Goal: Task Accomplishment & Management: Manage account settings

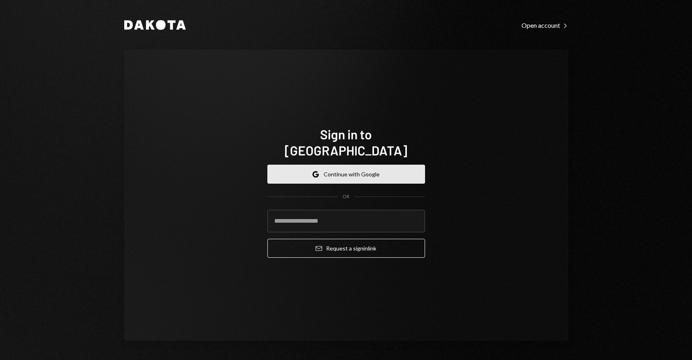
click at [384, 165] on button "Google Continue with Google" at bounding box center [346, 173] width 158 height 19
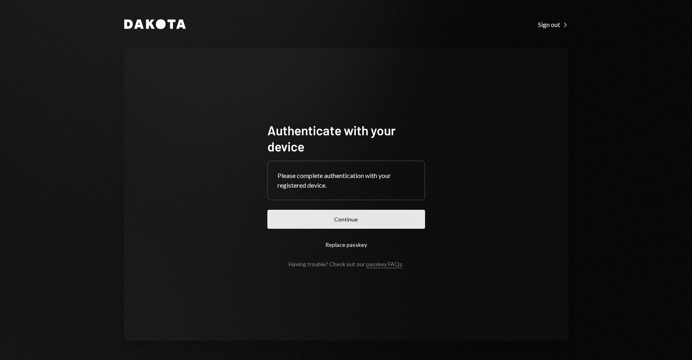
click at [380, 219] on button "Continue" at bounding box center [346, 219] width 158 height 19
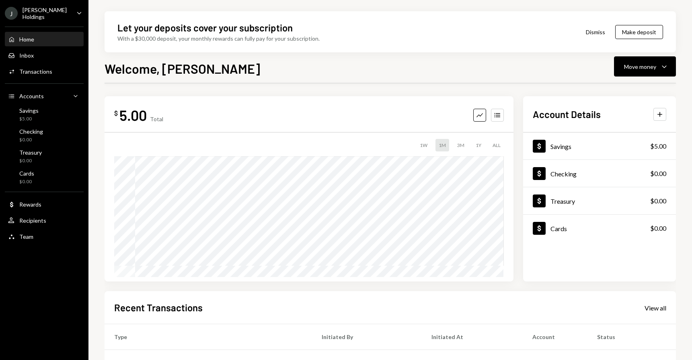
scroll to position [48, 0]
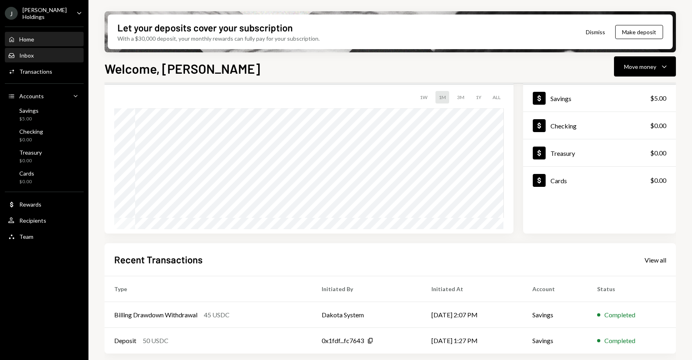
click at [49, 56] on div "Inbox Inbox" at bounding box center [44, 55] width 72 height 7
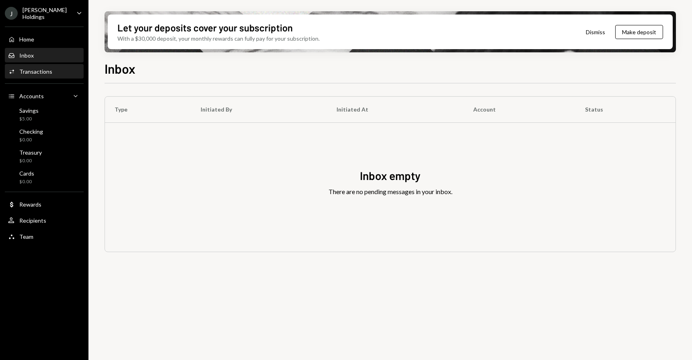
click at [49, 66] on div "Activities Transactions" at bounding box center [44, 72] width 72 height 14
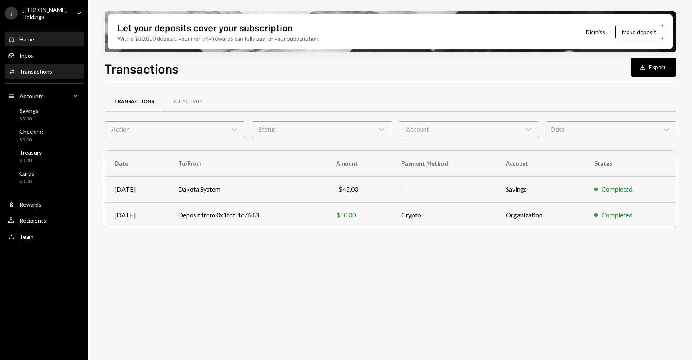
click at [53, 41] on div "Home Home" at bounding box center [44, 39] width 72 height 7
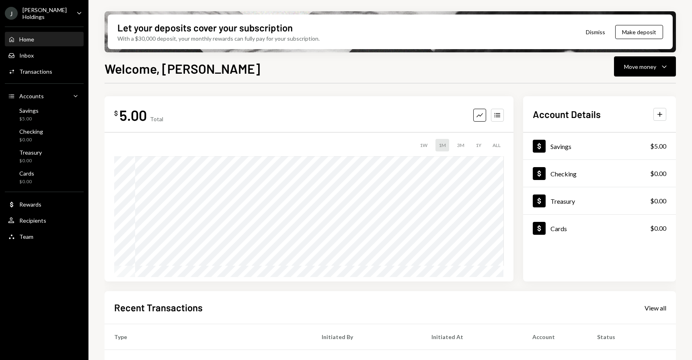
click at [56, 12] on div "[PERSON_NAME] Holdings" at bounding box center [46, 13] width 47 height 14
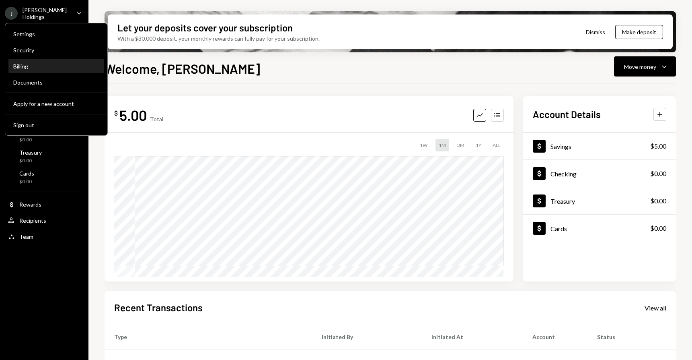
click at [39, 65] on div "Billing" at bounding box center [56, 66] width 86 height 7
